Goal: Transaction & Acquisition: Download file/media

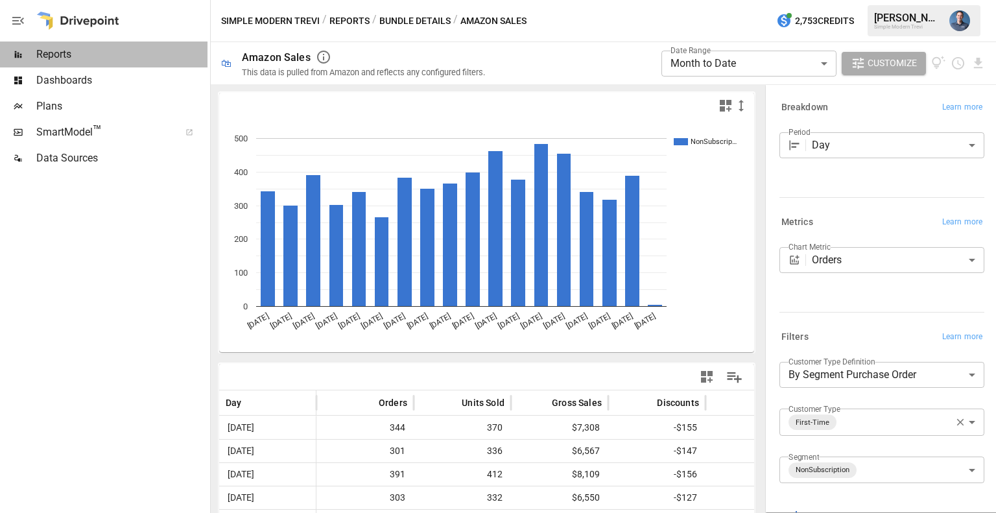
click at [71, 51] on span "Reports" at bounding box center [121, 55] width 171 height 16
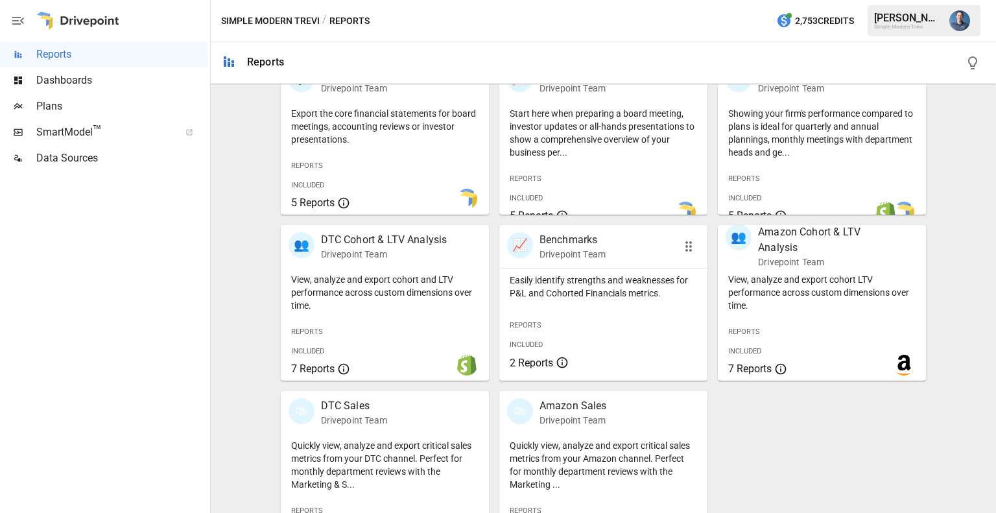
scroll to position [326, 0]
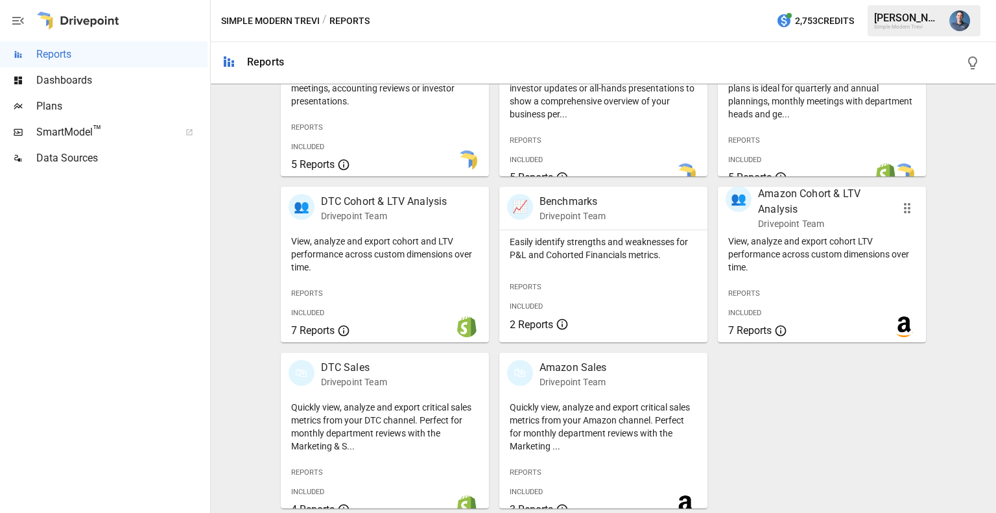
click at [782, 280] on div "Reports Included 7 Reports" at bounding box center [761, 311] width 87 height 75
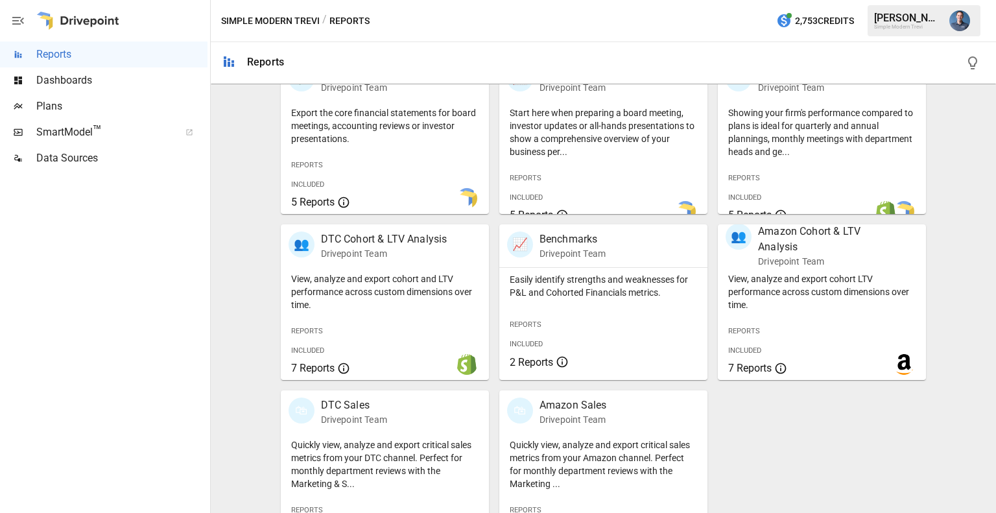
scroll to position [326, 0]
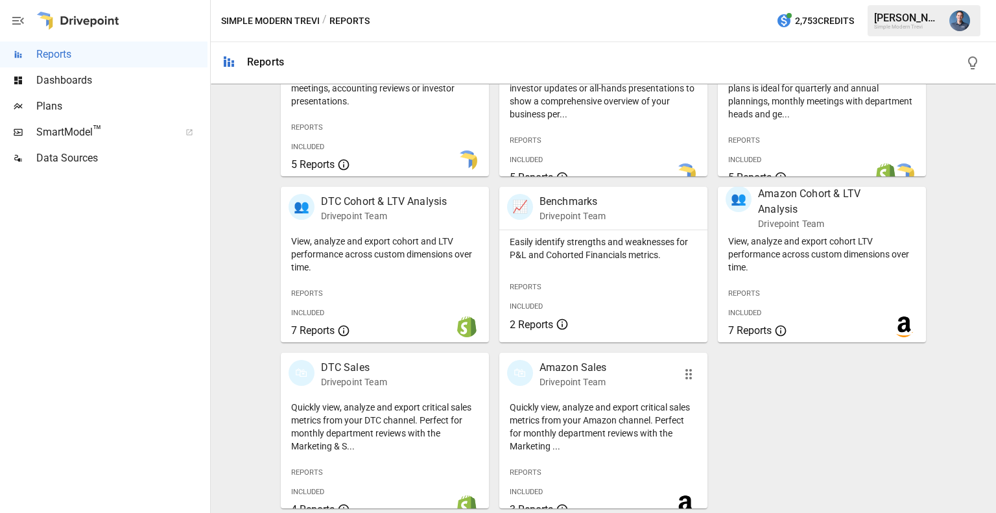
click at [568, 416] on p "Quickly view, analyze and export critical sales metrics from your Amazon channe…" at bounding box center [603, 427] width 187 height 52
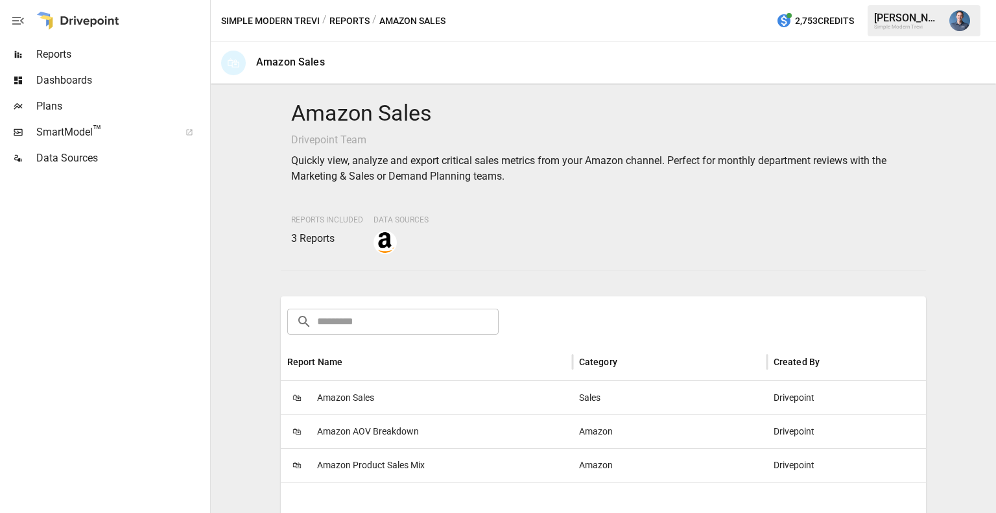
scroll to position [200, 0]
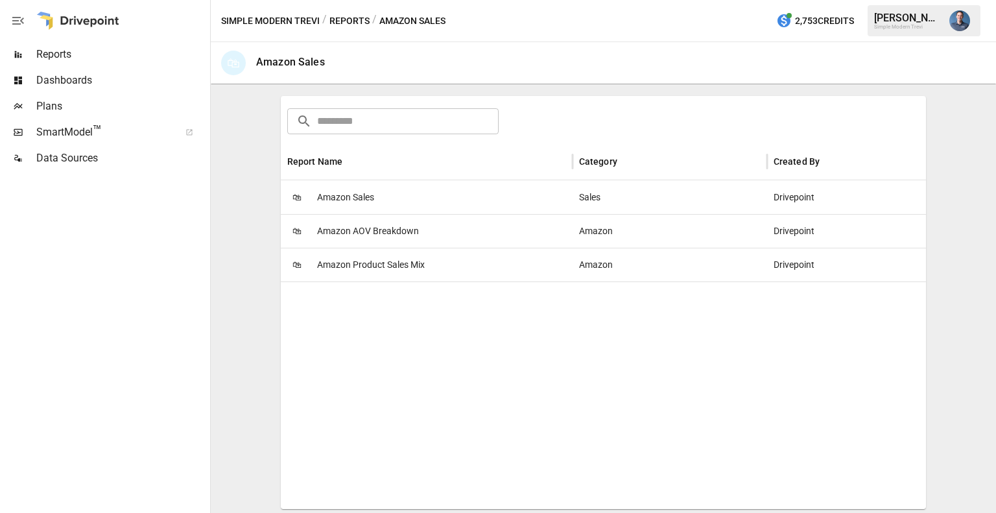
click at [383, 263] on span "Amazon Product Sales Mix" at bounding box center [371, 264] width 108 height 33
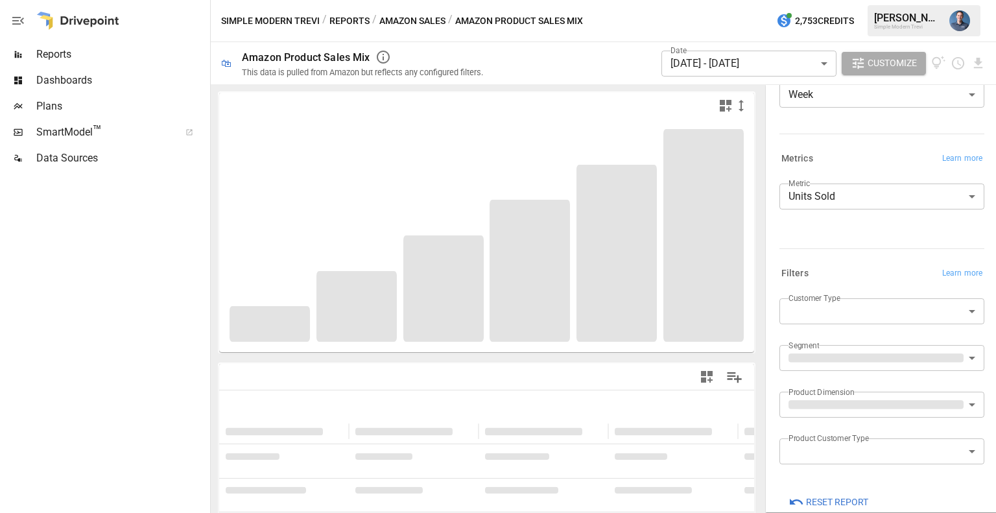
scroll to position [119, 0]
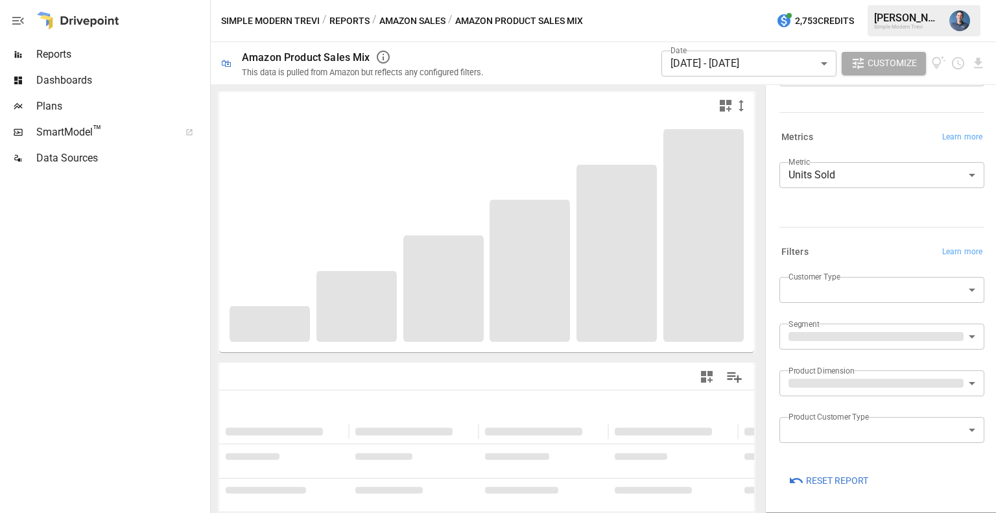
click at [843, 0] on body "**********" at bounding box center [498, 0] width 996 height 0
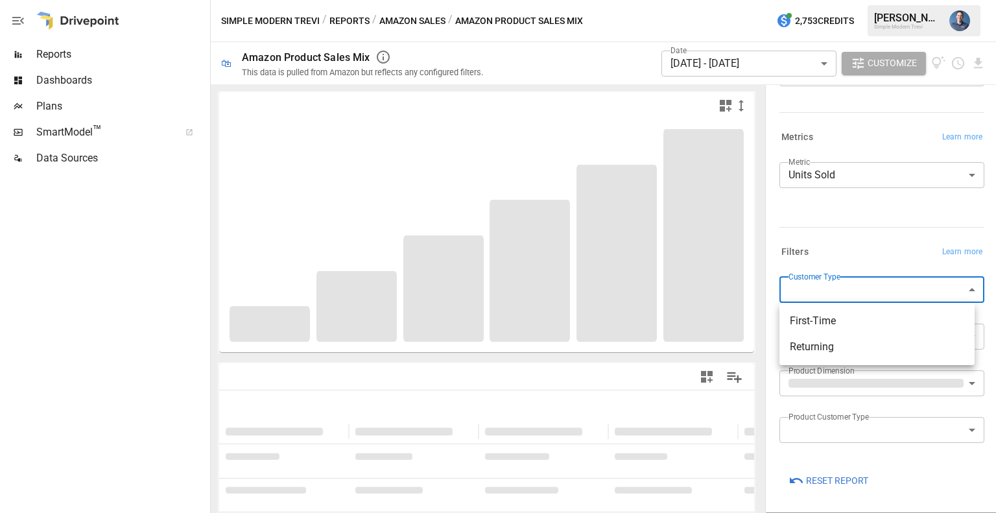
click at [828, 328] on span "First-Time" at bounding box center [877, 321] width 174 height 16
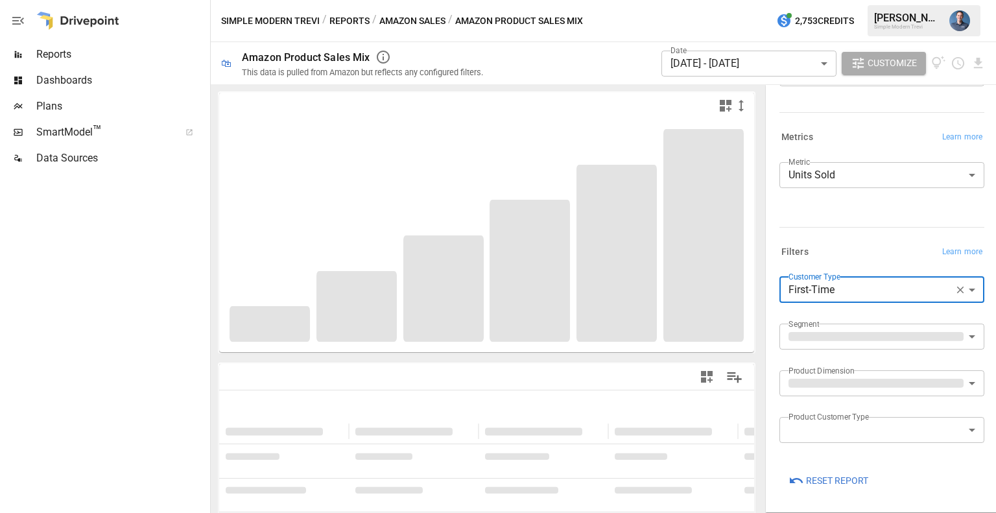
type input "**********"
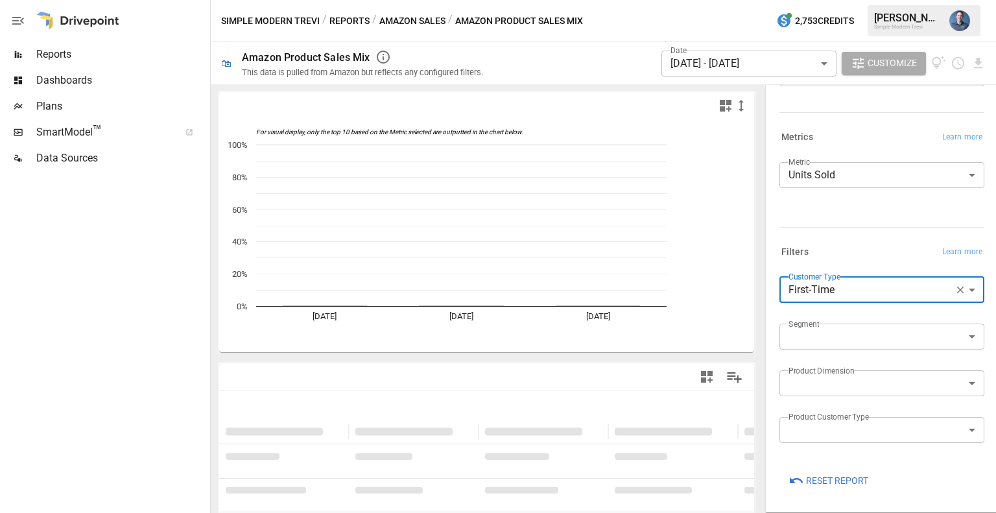
click at [840, 243] on div "Filters Learn more" at bounding box center [882, 252] width 205 height 18
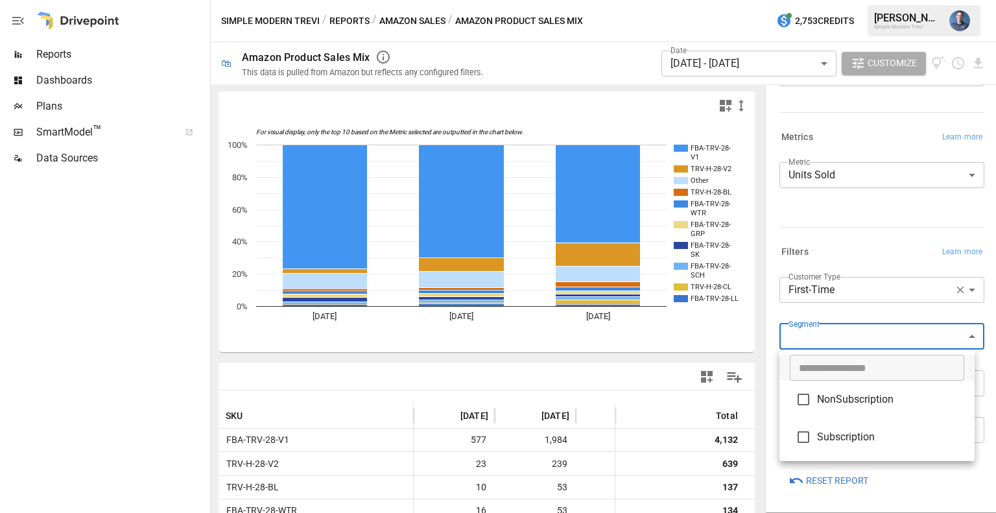
click at [856, 0] on body "Reports Dashboards Plans SmartModel ™ Data Sources Simple Modern Trevi / Report…" at bounding box center [498, 0] width 996 height 0
click at [765, 347] on div at bounding box center [498, 256] width 996 height 513
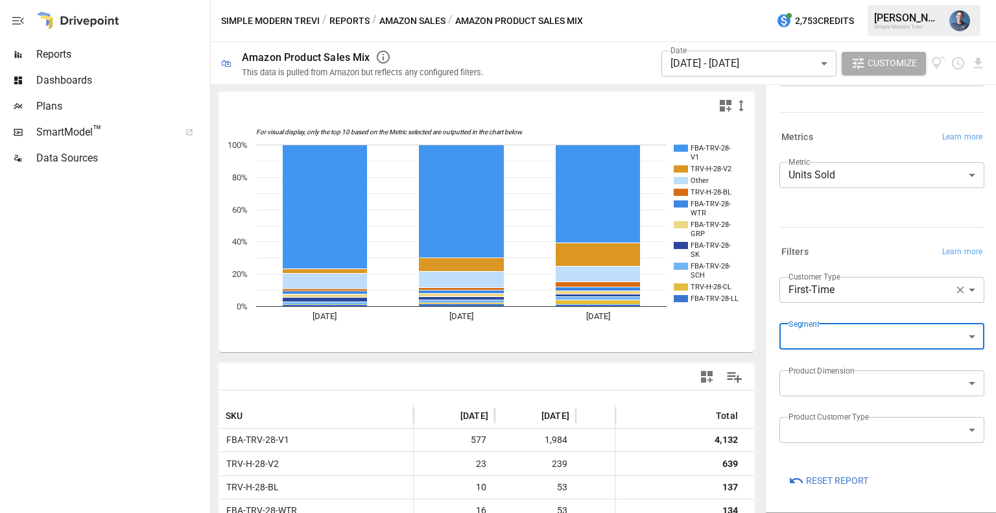
click at [828, 0] on body "Reports Dashboards Plans SmartModel ™ Data Sources Simple Modern Trevi / Report…" at bounding box center [498, 0] width 996 height 0
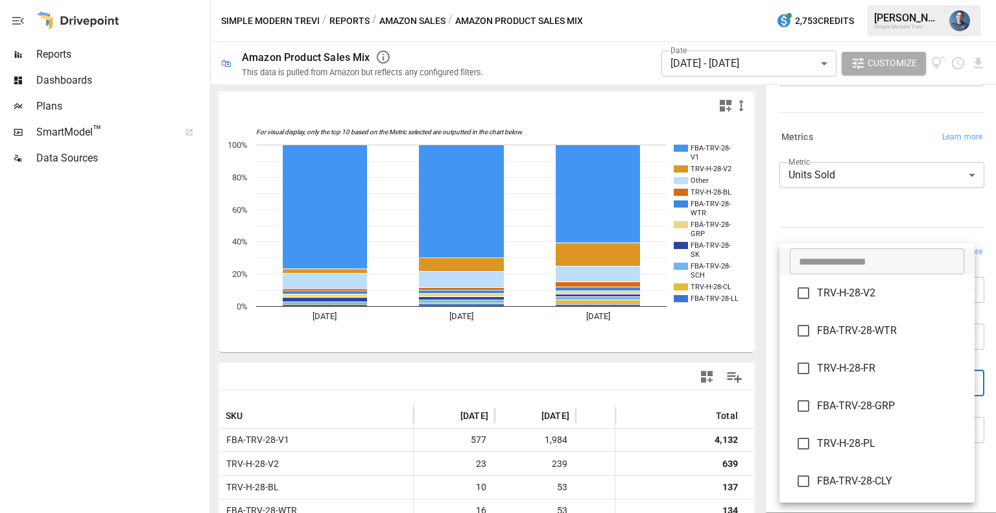
click at [780, 225] on div at bounding box center [498, 256] width 996 height 513
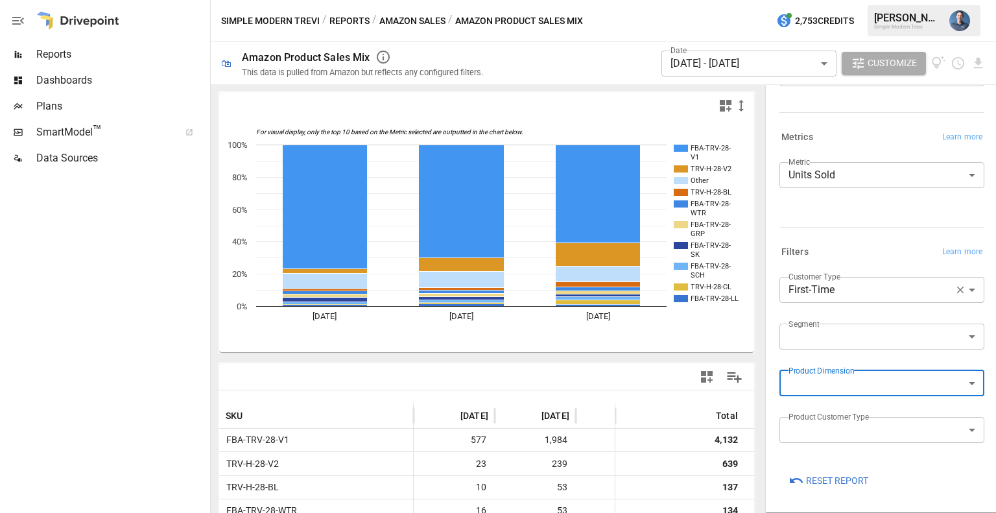
click at [865, 0] on body "Reports Dashboards Plans SmartModel ™ Data Sources Simple Modern Trevi / Report…" at bounding box center [498, 0] width 996 height 0
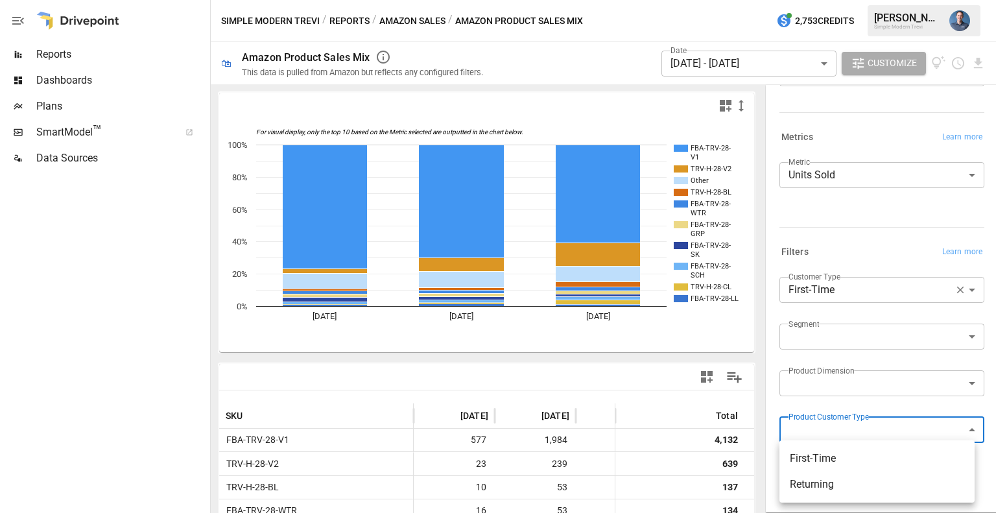
drag, startPoint x: 833, startPoint y: 459, endPoint x: 780, endPoint y: 408, distance: 72.9
click at [780, 408] on div "First-Time Returning" at bounding box center [498, 256] width 996 height 513
click at [773, 404] on div at bounding box center [498, 256] width 996 height 513
click at [733, 0] on body "Reports Dashboards Plans SmartModel ™ Data Sources Simple Modern Trevi / Report…" at bounding box center [498, 0] width 996 height 0
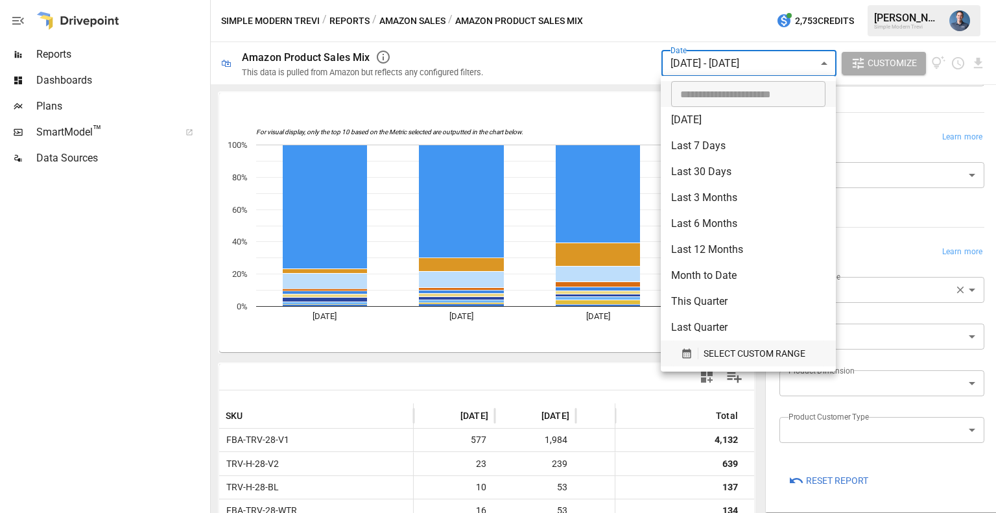
click at [740, 357] on span "SELECT CUSTOM RANGE" at bounding box center [755, 354] width 102 height 16
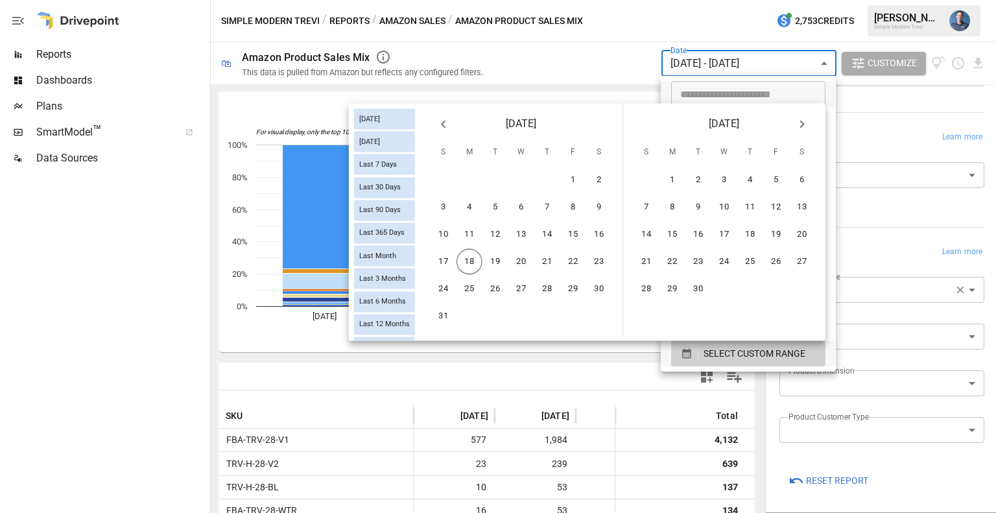
click at [444, 125] on icon "Previous month" at bounding box center [443, 124] width 5 height 8
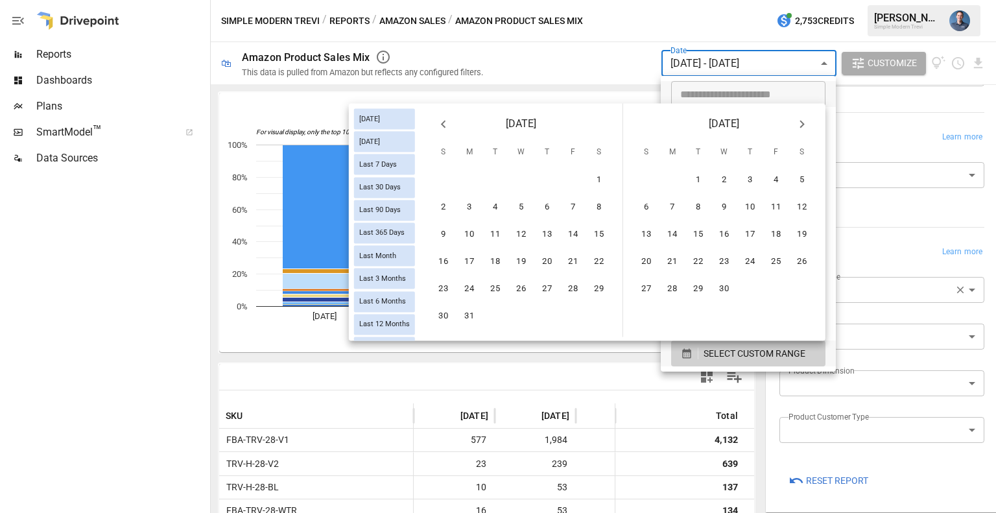
click at [444, 125] on icon "Previous month" at bounding box center [443, 124] width 5 height 8
click at [449, 133] on button "Previous month" at bounding box center [444, 124] width 26 height 26
click at [443, 175] on button "1" at bounding box center [444, 180] width 26 height 26
click at [798, 125] on icon "Next month" at bounding box center [803, 124] width 16 height 16
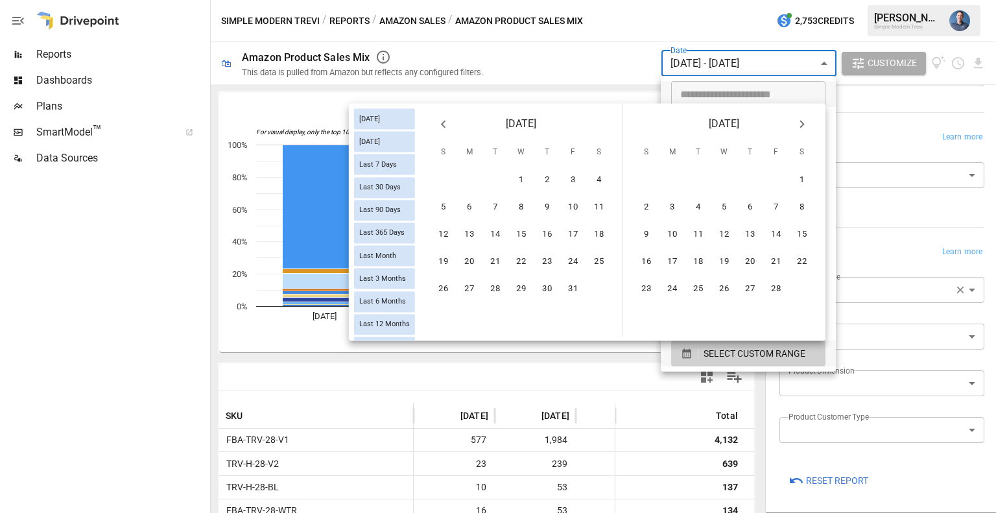
click at [798, 125] on icon "Next month" at bounding box center [803, 124] width 16 height 16
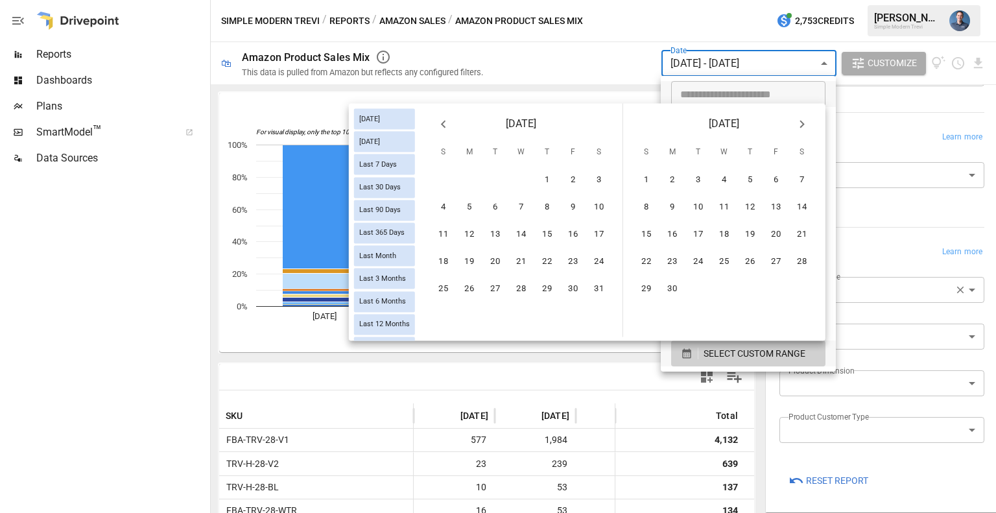
click at [798, 125] on icon "Next month" at bounding box center [803, 124] width 16 height 16
click at [745, 283] on button "31" at bounding box center [751, 289] width 26 height 26
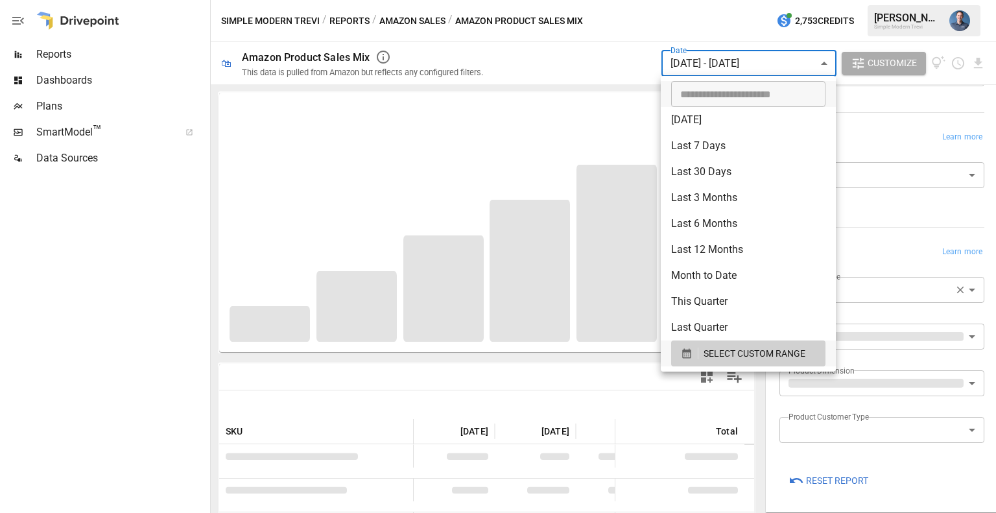
click at [886, 103] on div at bounding box center [498, 256] width 996 height 513
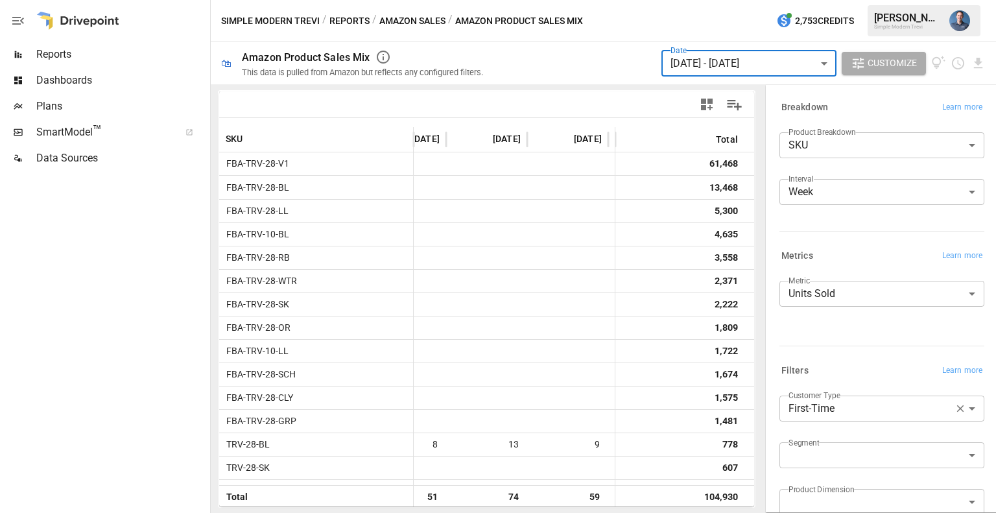
click at [880, 0] on body "Reports Dashboards Plans SmartModel ™ Data Sources Simple Modern Trevi / Report…" at bounding box center [498, 0] width 996 height 0
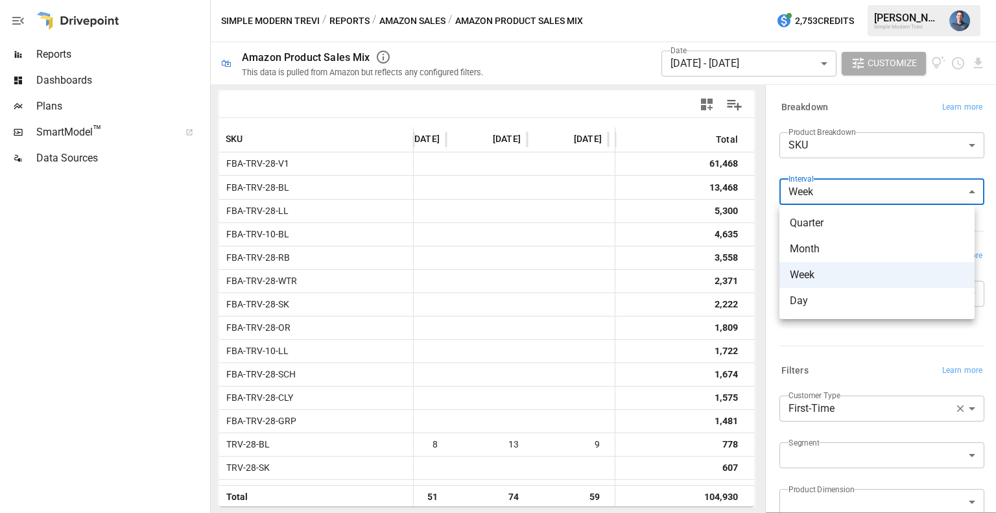
click at [844, 230] on span "Quarter" at bounding box center [877, 223] width 174 height 16
type input "*******"
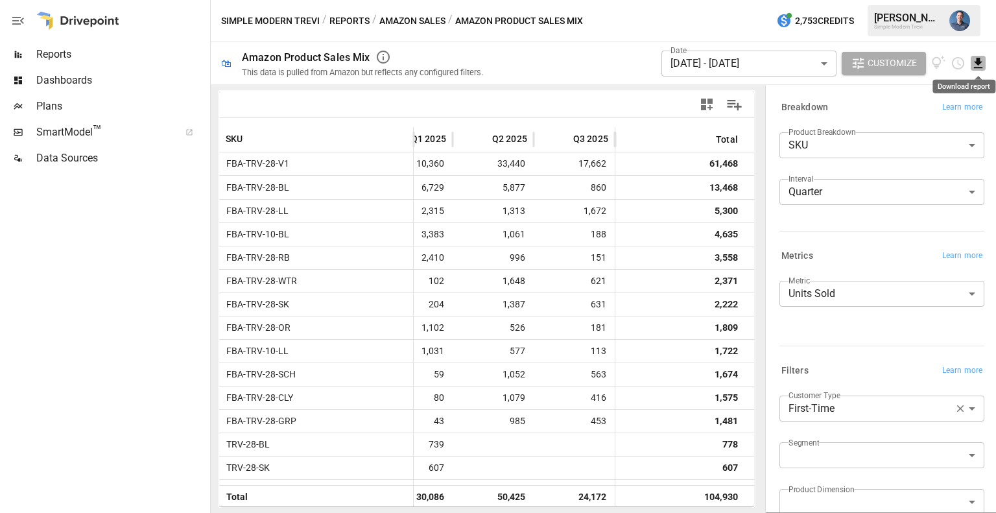
click at [980, 61] on icon "Download report" at bounding box center [978, 63] width 8 height 10
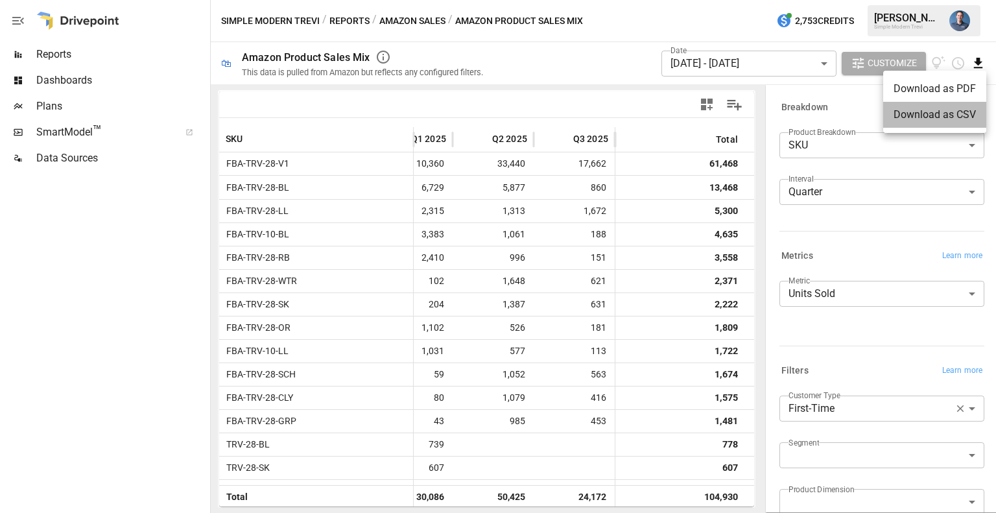
click at [935, 117] on li "Download as CSV" at bounding box center [935, 115] width 103 height 26
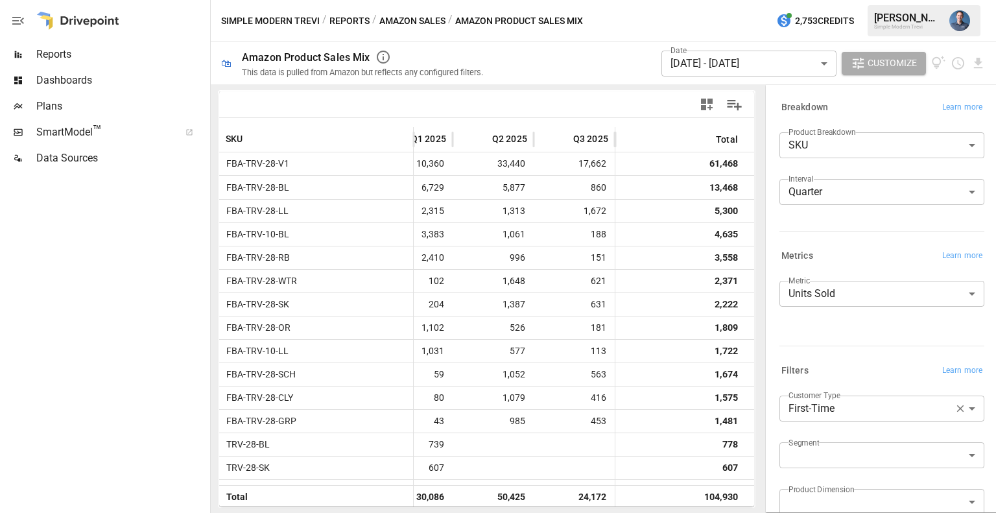
click at [843, 363] on div "Filters Learn more" at bounding box center [882, 371] width 205 height 18
click at [836, 0] on body "Reports Dashboards Plans SmartModel ™ Data Sources Simple Modern Trevi / Report…" at bounding box center [498, 0] width 996 height 0
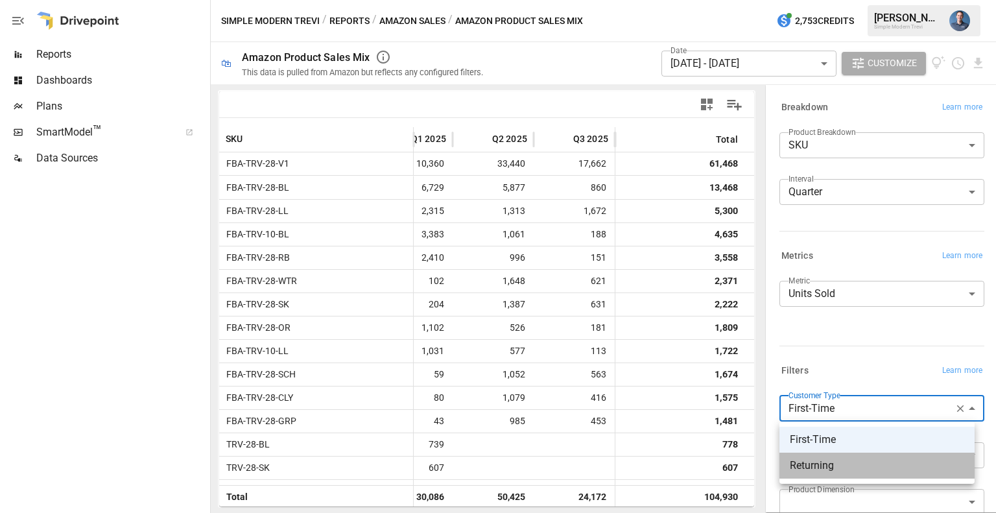
click at [832, 466] on span "Returning" at bounding box center [877, 466] width 174 height 16
type input "*********"
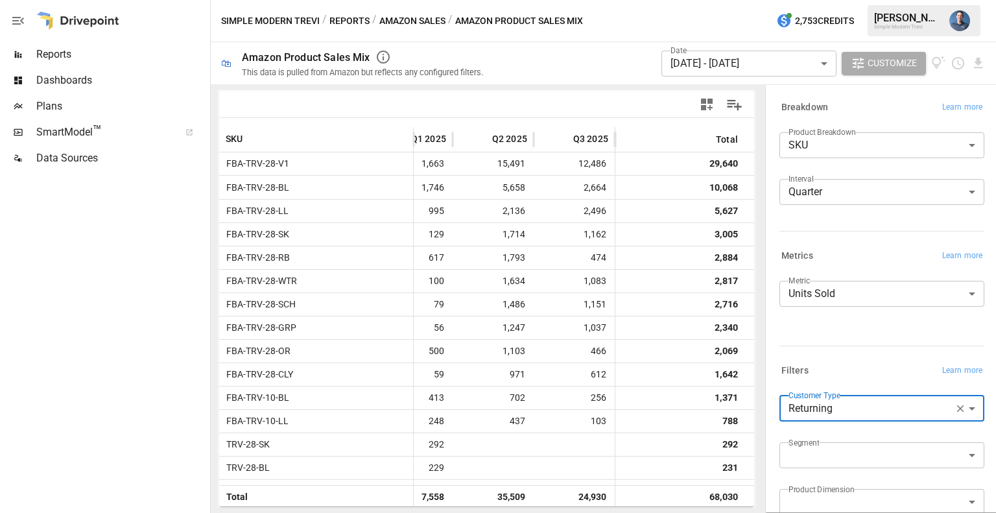
click at [841, 326] on div "**********" at bounding box center [882, 308] width 205 height 65
click at [980, 67] on icon "Download report" at bounding box center [978, 63] width 8 height 10
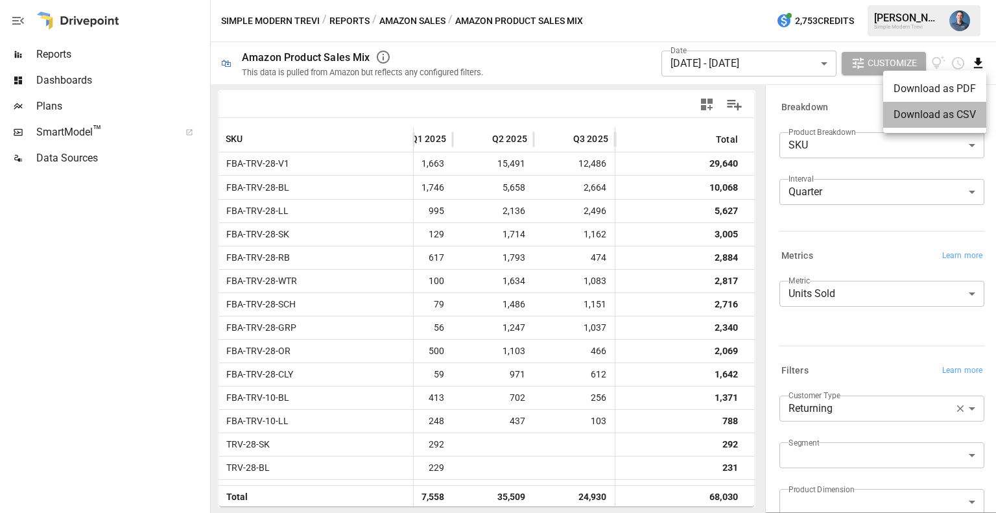
click at [964, 119] on li "Download as CSV" at bounding box center [935, 115] width 103 height 26
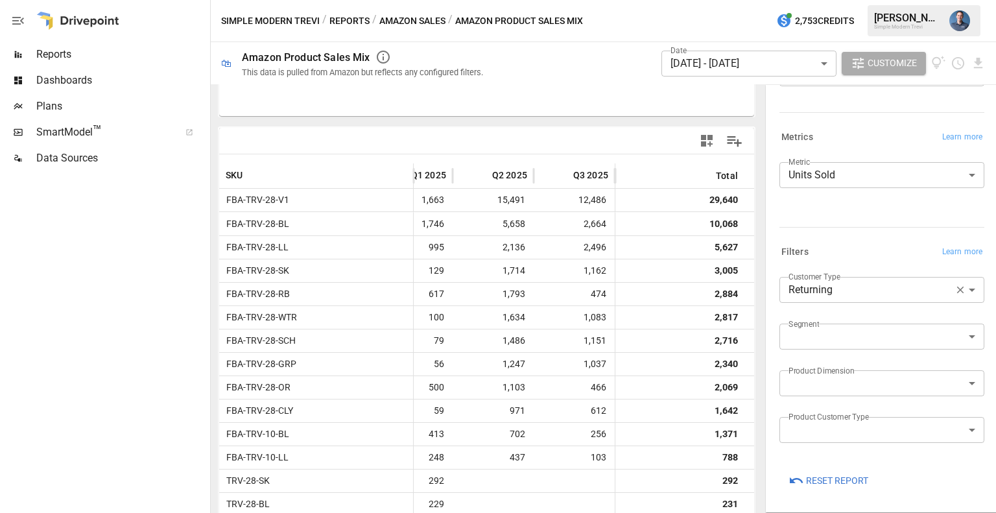
scroll to position [272, 0]
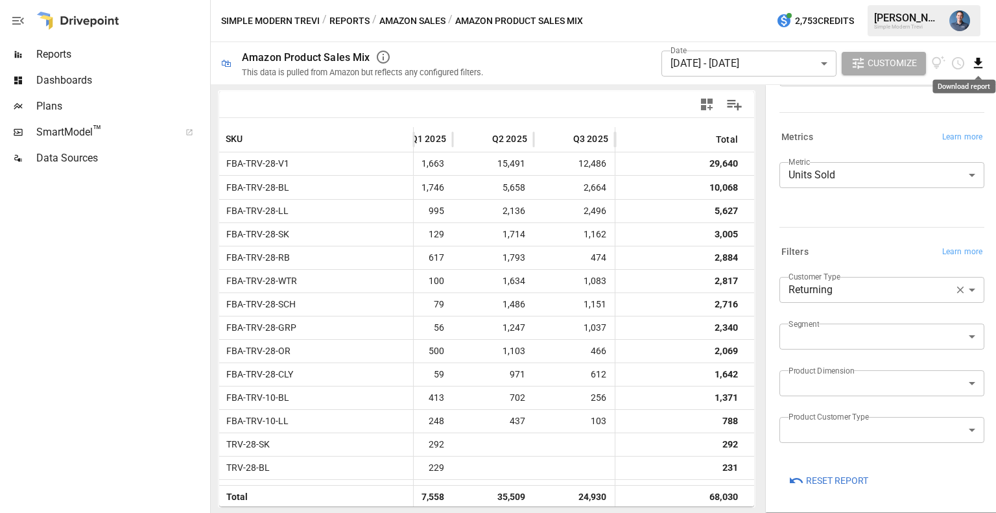
click at [974, 63] on icon "Download report" at bounding box center [978, 63] width 15 height 15
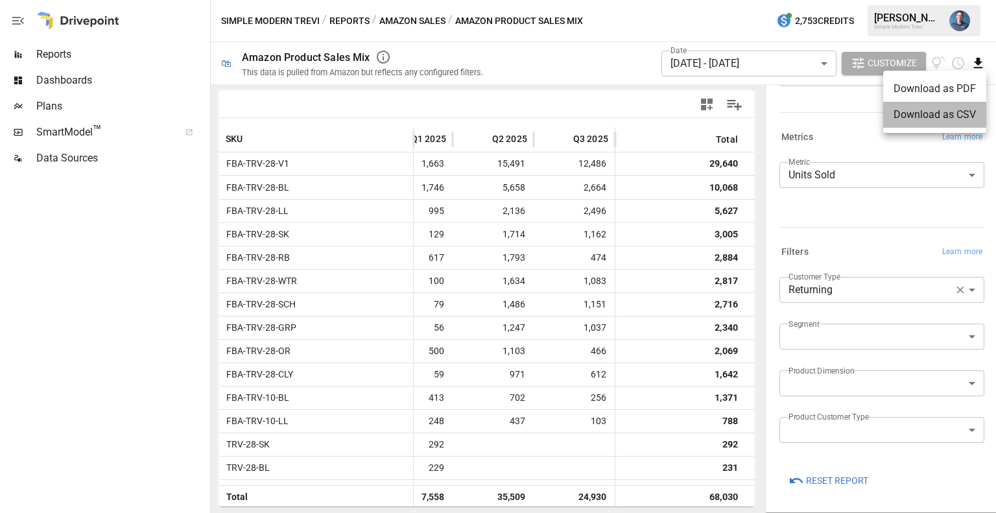
click at [919, 106] on li "Download as CSV" at bounding box center [935, 115] width 103 height 26
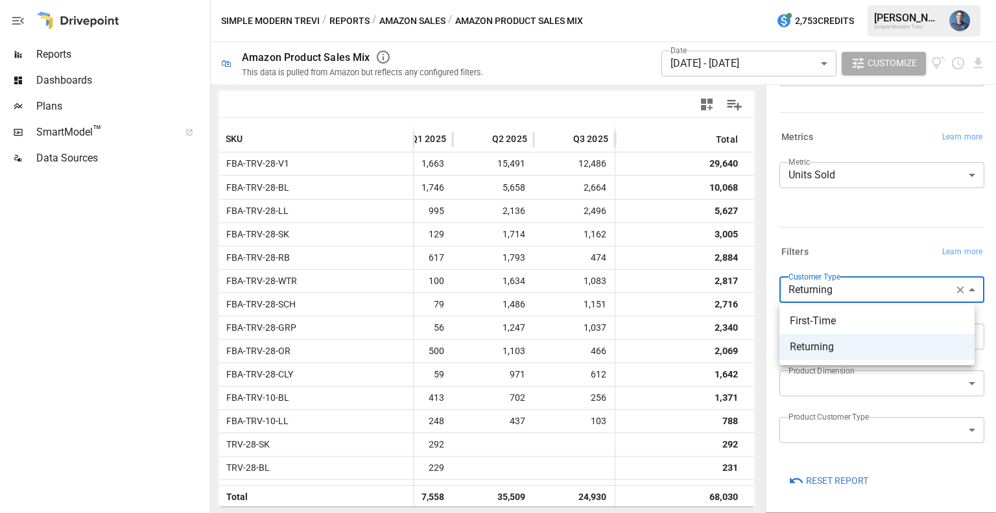
click at [848, 0] on body "Reports Dashboards Plans SmartModel ™ Data Sources Simple Modern Trevi / Report…" at bounding box center [498, 0] width 996 height 0
click at [839, 324] on span "First-Time" at bounding box center [877, 321] width 174 height 16
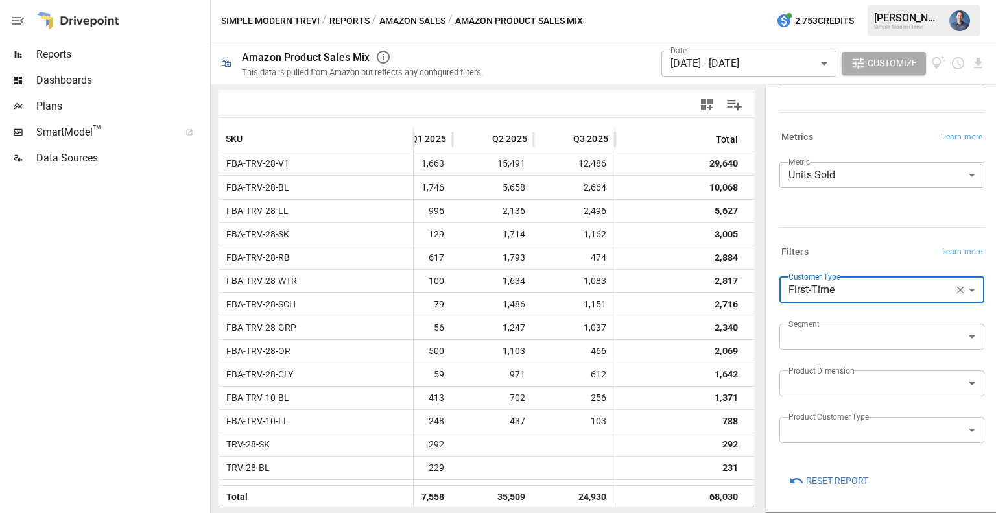
click at [867, 212] on div "**********" at bounding box center [882, 189] width 205 height 65
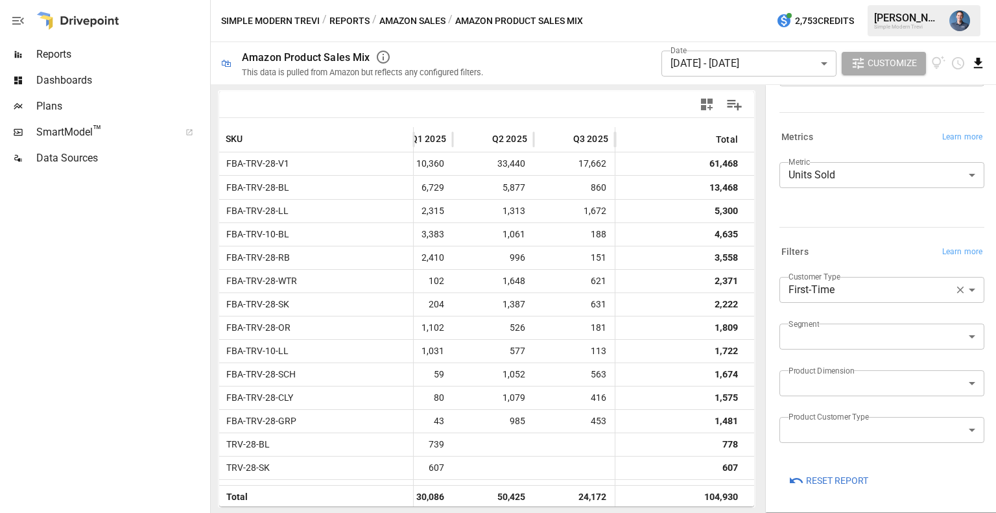
click at [976, 66] on icon "Download report" at bounding box center [978, 63] width 15 height 15
click at [962, 123] on li "Download as CSV" at bounding box center [935, 115] width 103 height 26
click at [722, 0] on body "Reports Dashboards Plans SmartModel ™ Data Sources Simple Modern Trevi / Report…" at bounding box center [498, 0] width 996 height 0
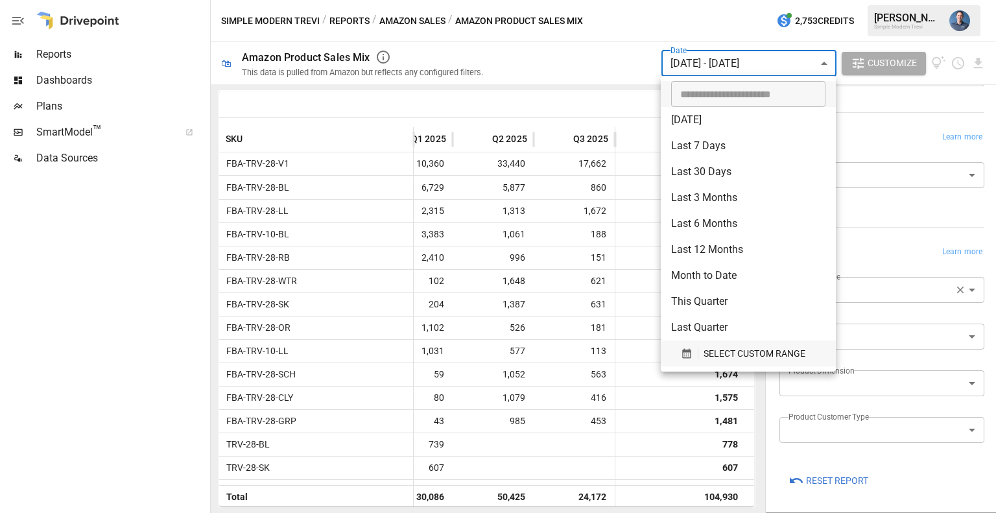
click at [735, 355] on span "SELECT CUSTOM RANGE" at bounding box center [755, 354] width 102 height 16
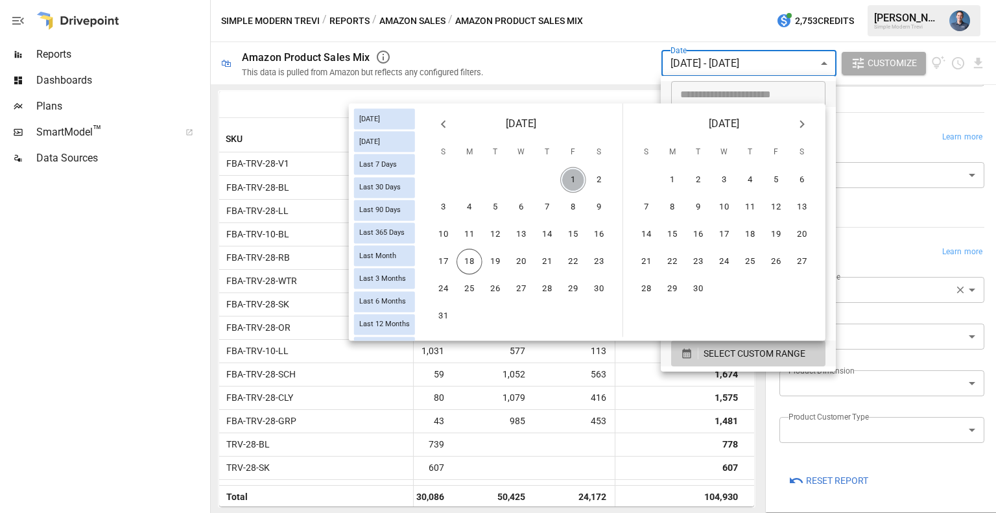
click at [573, 180] on button "1" at bounding box center [573, 180] width 26 height 26
click at [451, 270] on button "17" at bounding box center [444, 262] width 26 height 26
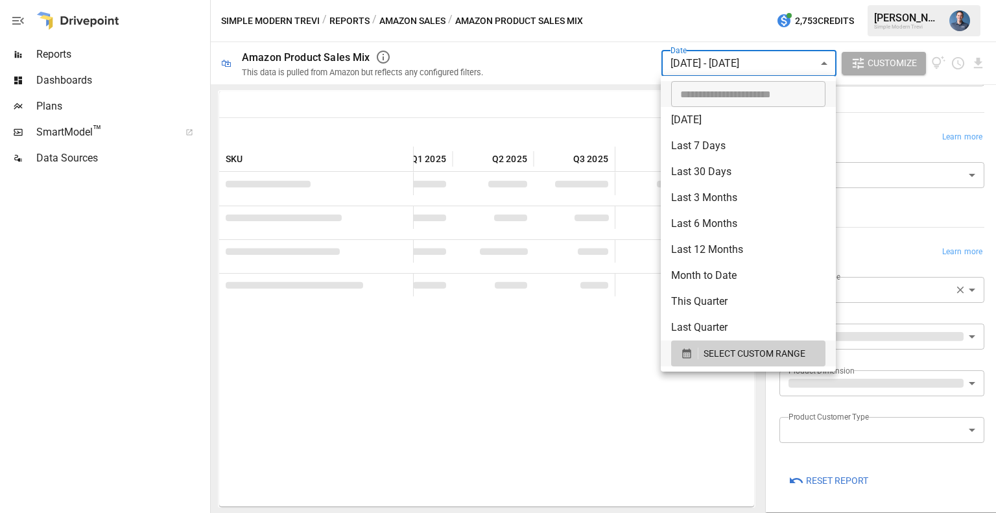
click at [575, 428] on div at bounding box center [498, 256] width 996 height 513
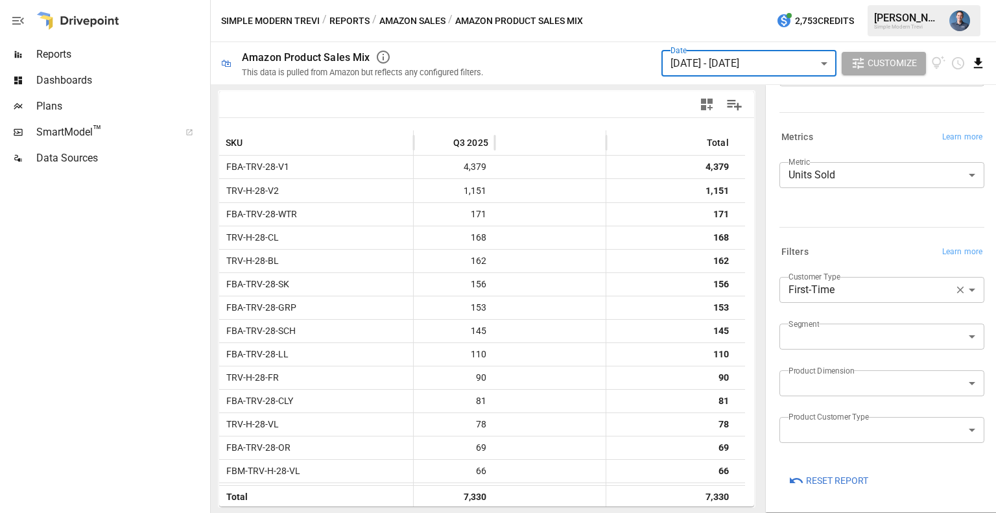
click at [981, 62] on icon "Download report" at bounding box center [978, 63] width 8 height 10
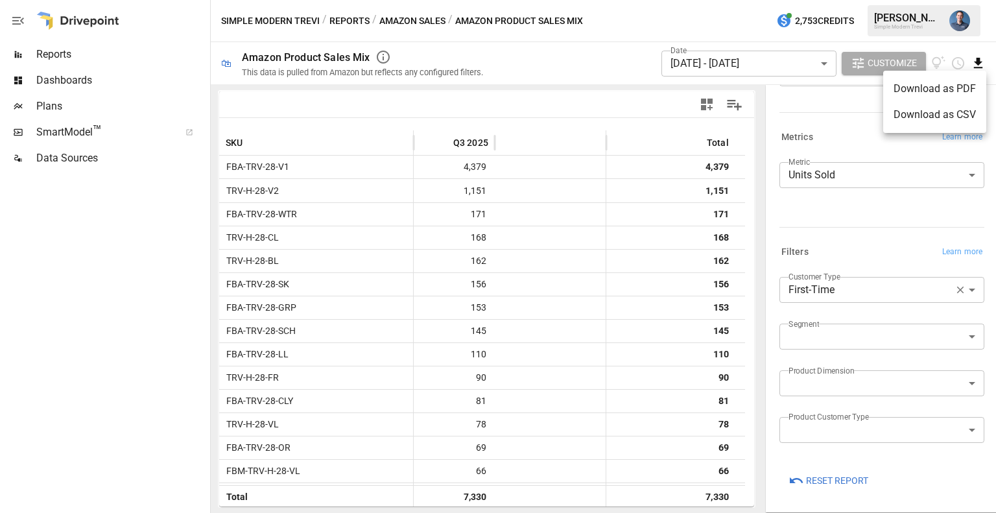
click at [933, 116] on li "Download as CSV" at bounding box center [935, 115] width 103 height 26
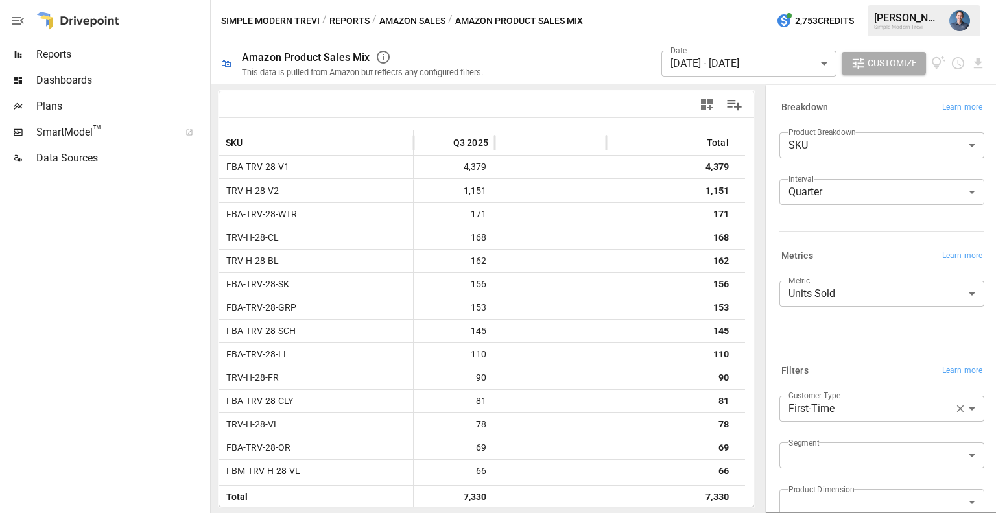
click at [845, 0] on body "Reports Dashboards Plans SmartModel ™ Data Sources Simple Modern Trevi / Report…" at bounding box center [498, 0] width 996 height 0
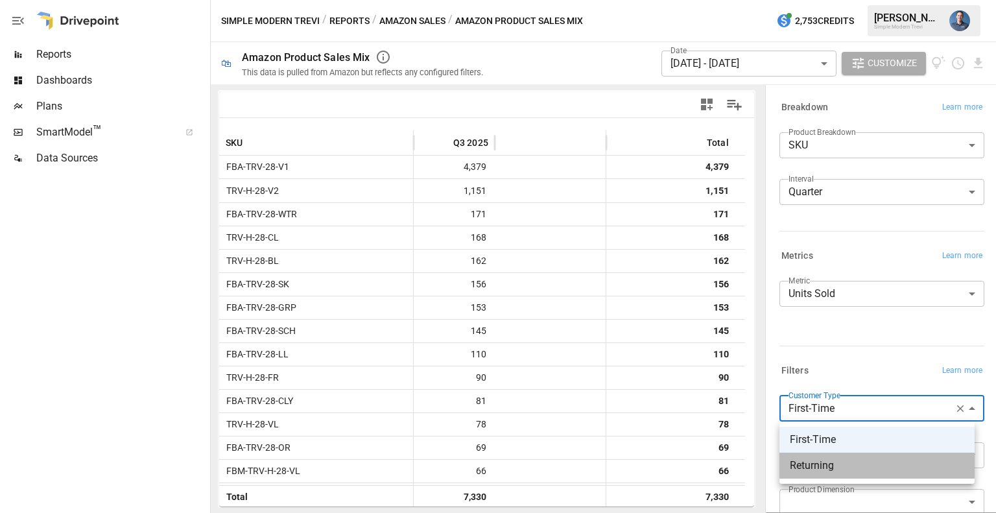
click at [836, 465] on span "Returning" at bounding box center [877, 466] width 174 height 16
type input "*********"
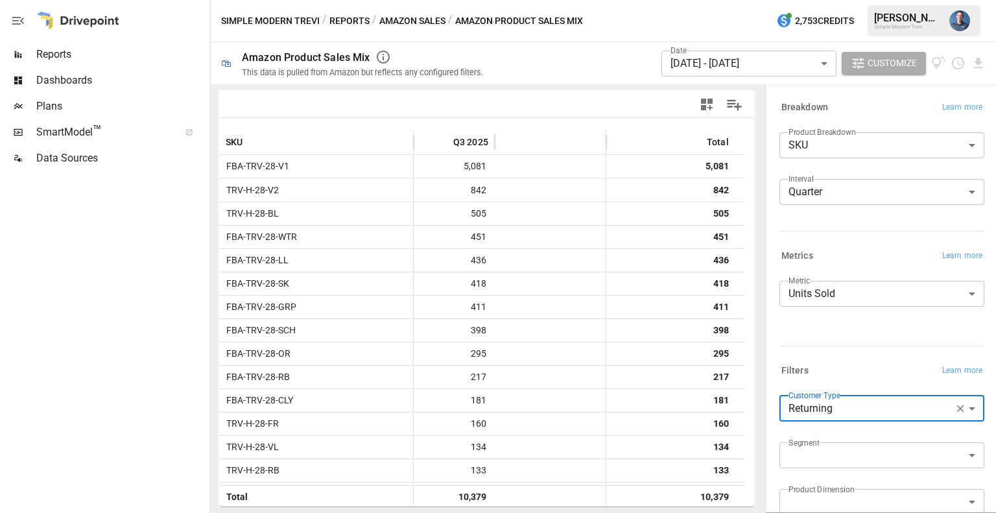
click at [854, 324] on div "**********" at bounding box center [882, 308] width 205 height 65
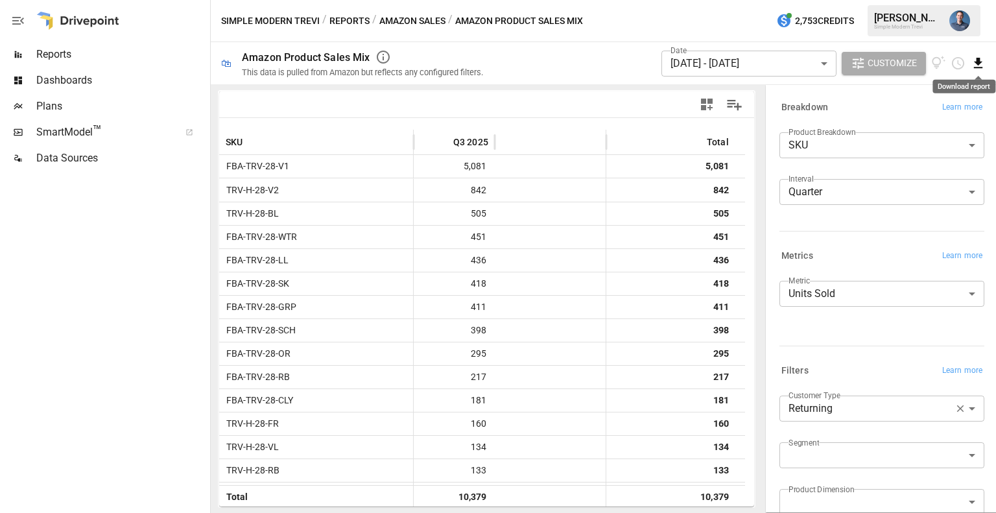
click at [975, 62] on icon "Download report" at bounding box center [978, 63] width 15 height 15
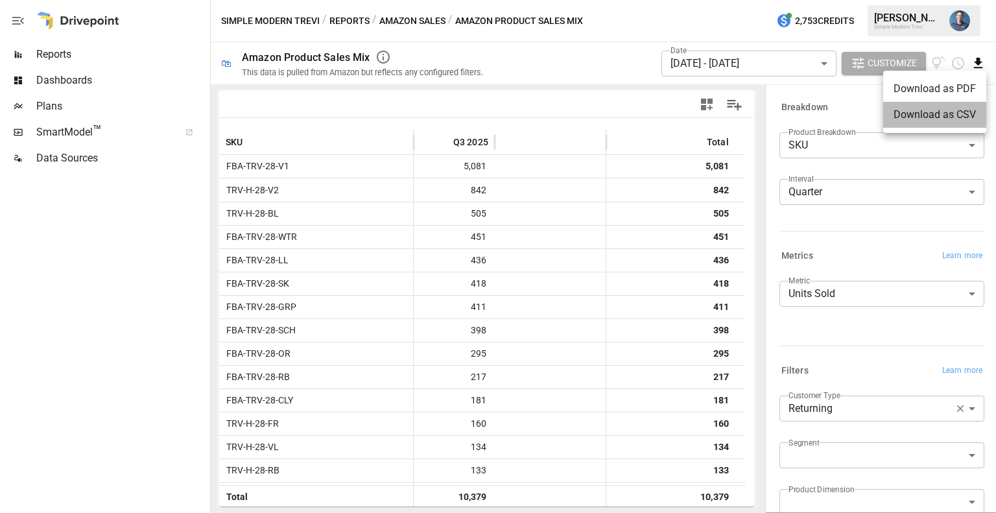
click at [939, 121] on li "Download as CSV" at bounding box center [935, 115] width 103 height 26
